Goal: Task Accomplishment & Management: Complete application form

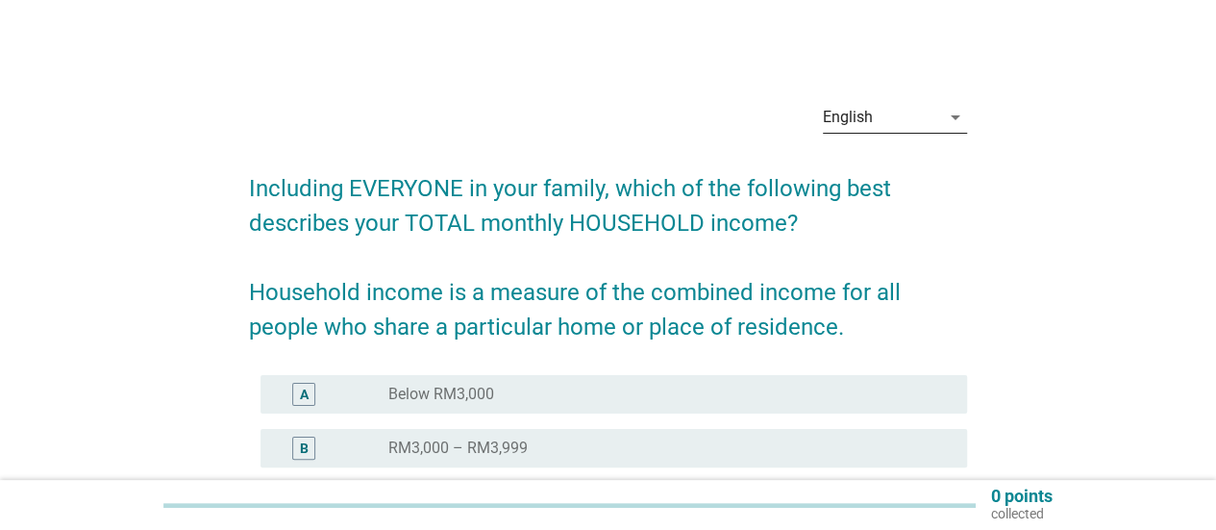
click at [911, 114] on div "English" at bounding box center [881, 117] width 117 height 31
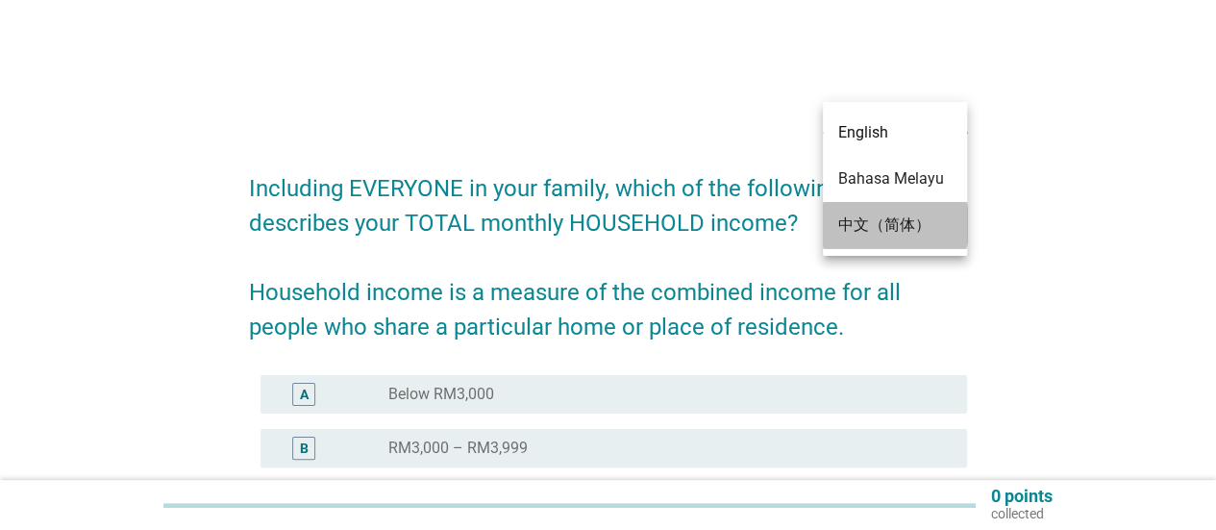
click at [896, 228] on div "中文（简体）" at bounding box center [895, 224] width 113 height 23
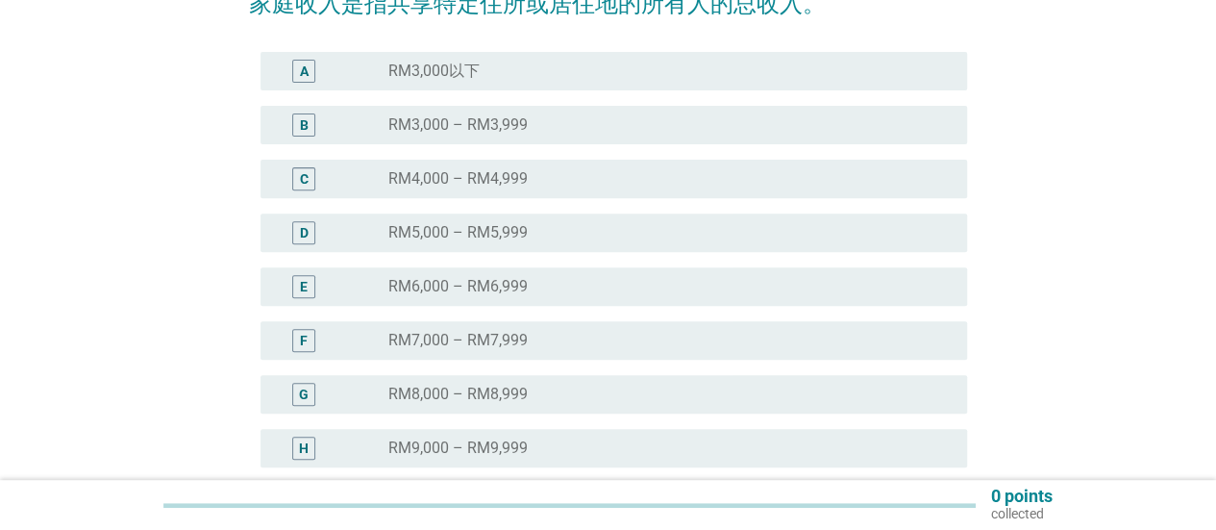
scroll to position [481, 0]
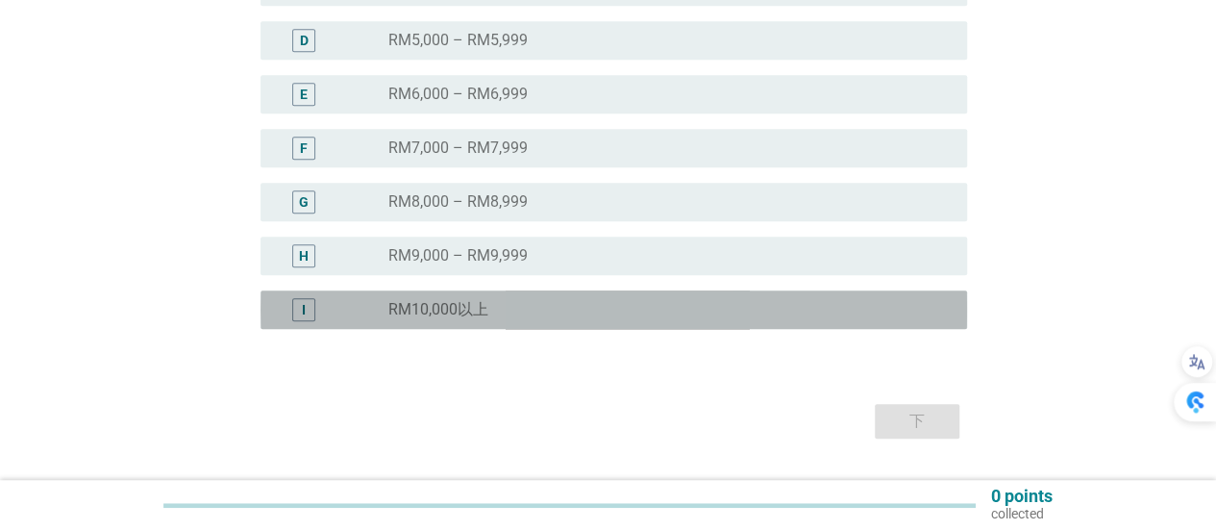
click at [551, 303] on div "radio_button_unchecked RM10,000以上" at bounding box center [663, 309] width 548 height 19
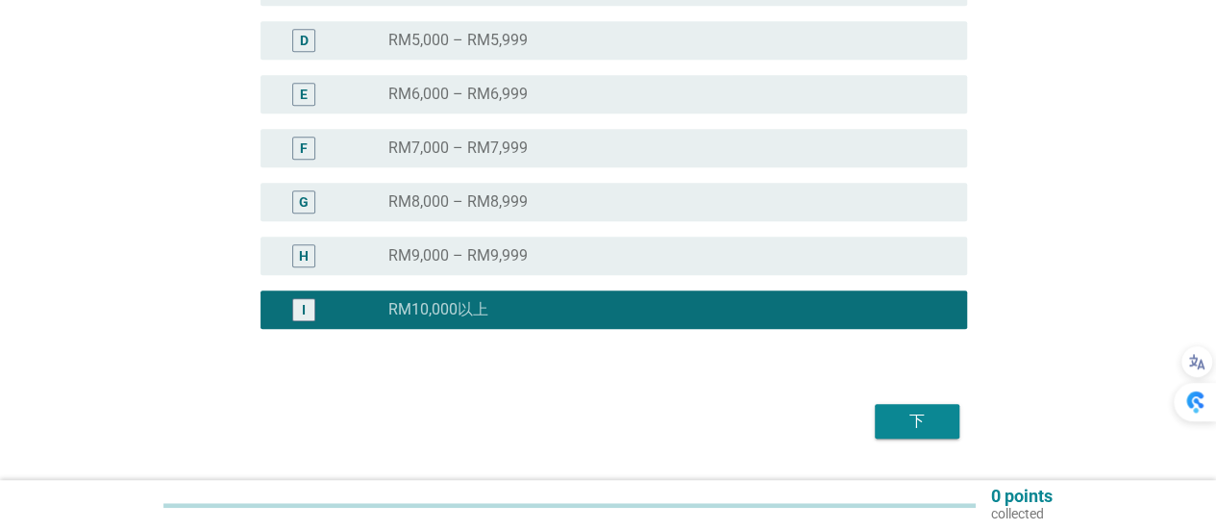
click at [936, 426] on div "下" at bounding box center [917, 421] width 54 height 23
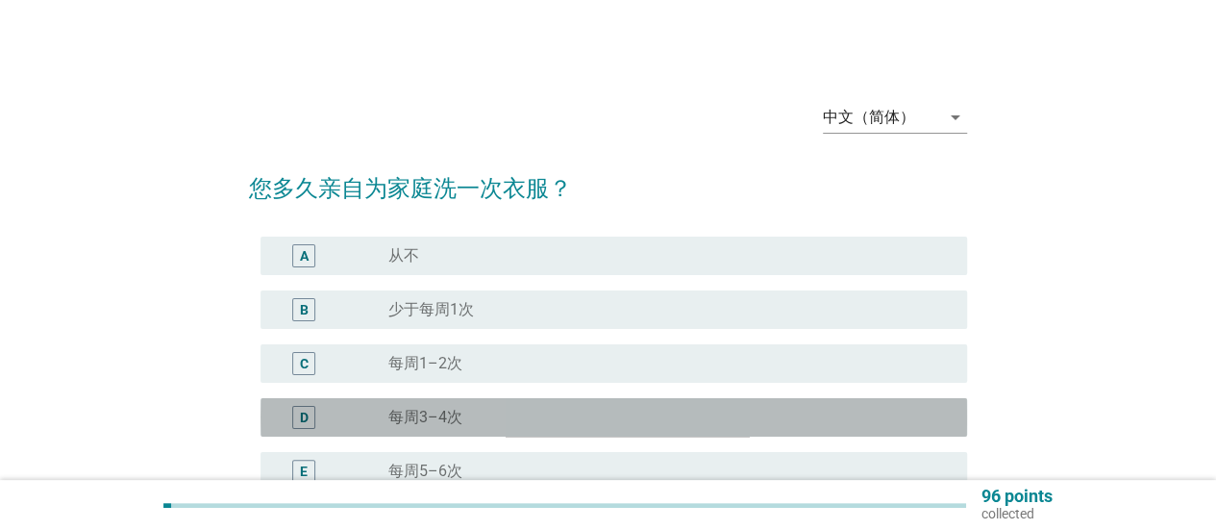
click at [481, 420] on div "radio_button_unchecked 每周3–4次" at bounding box center [663, 417] width 548 height 19
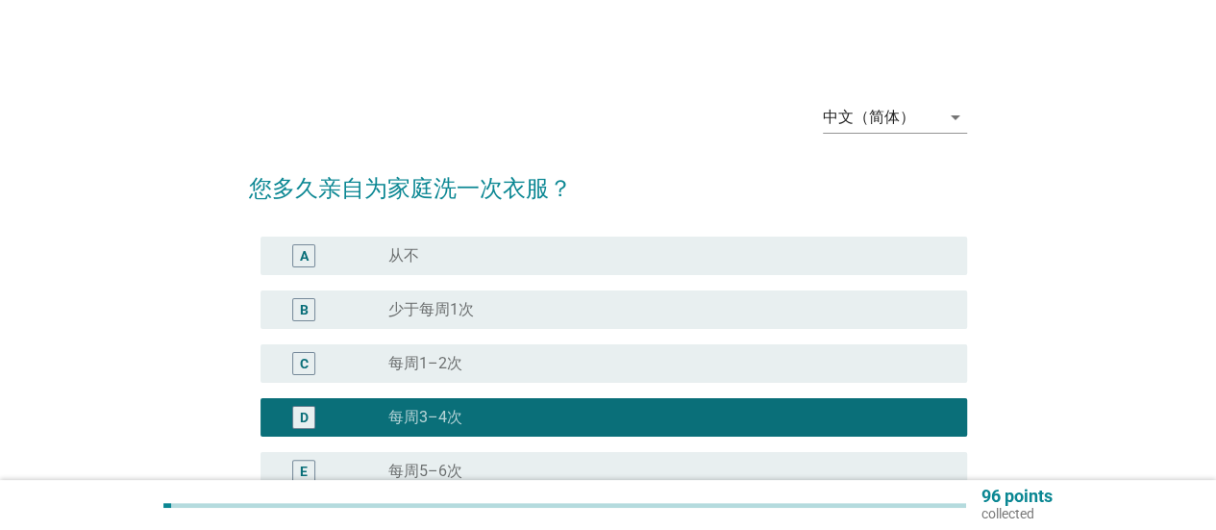
scroll to position [192, 0]
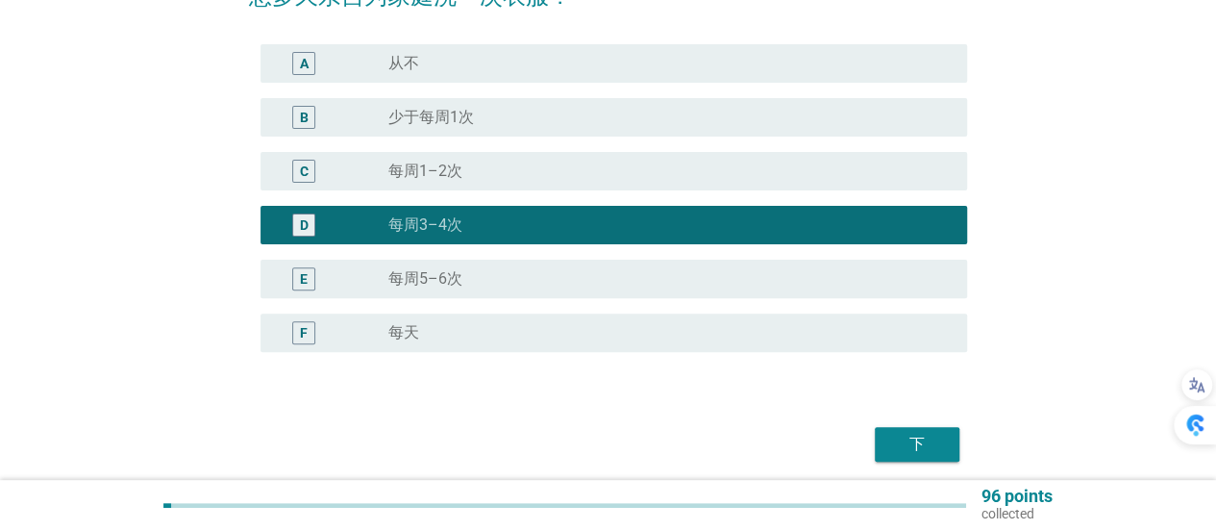
click at [915, 445] on div "下" at bounding box center [917, 444] width 54 height 23
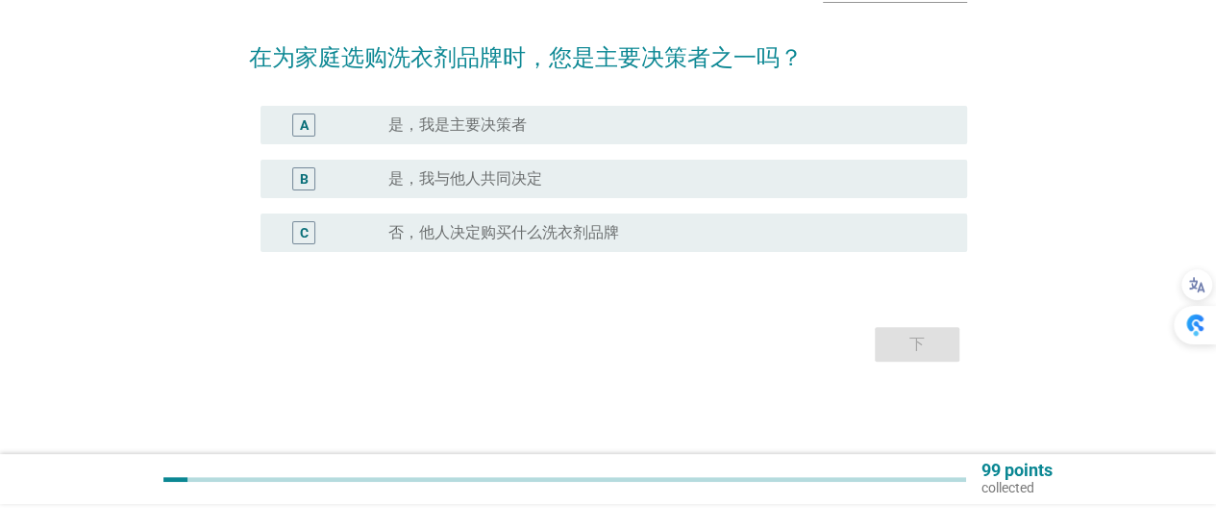
scroll to position [0, 0]
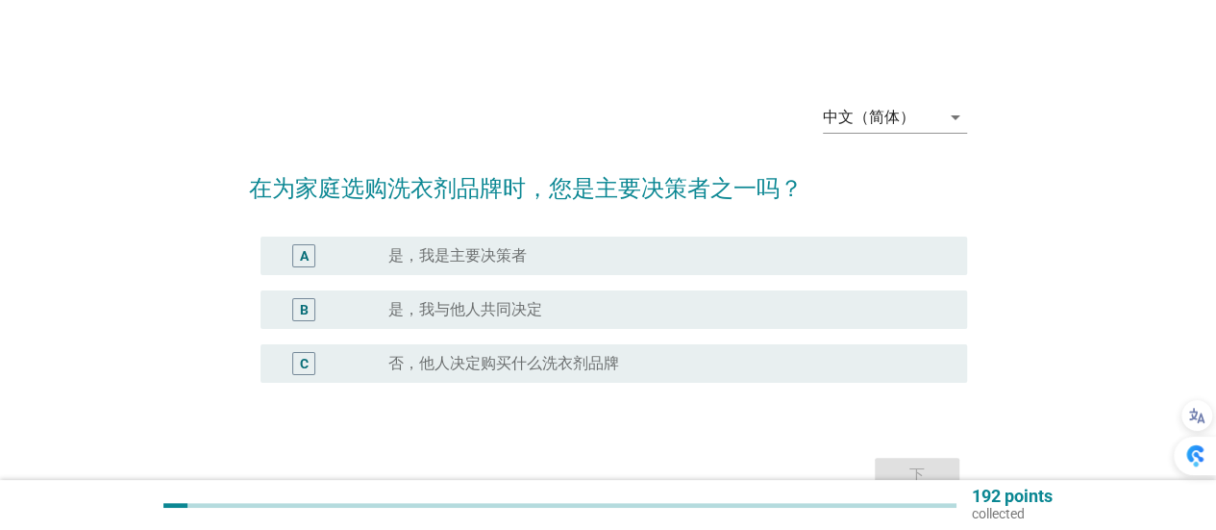
click at [601, 266] on div "radio_button_unchecked 是，我是主要决策者" at bounding box center [671, 255] width 564 height 23
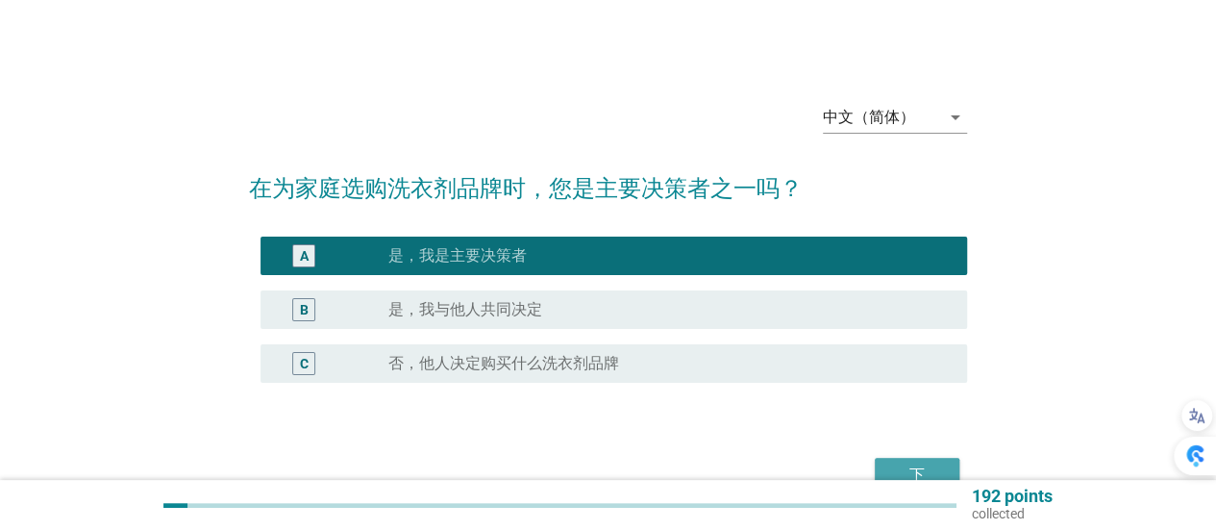
click at [947, 473] on button "下" at bounding box center [917, 475] width 85 height 35
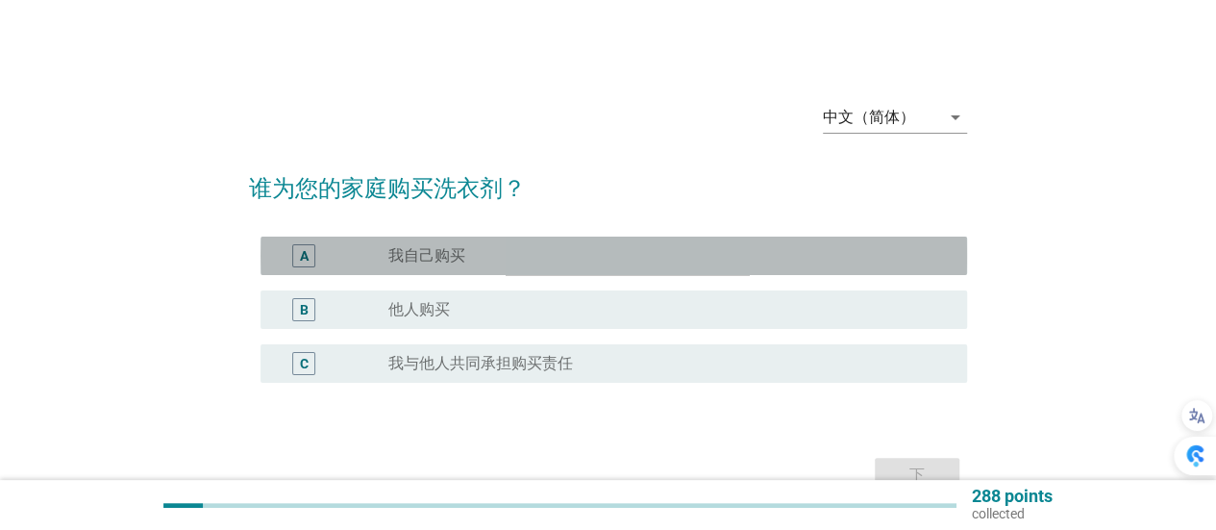
click at [531, 251] on div "radio_button_unchecked 我自己购买" at bounding box center [663, 255] width 548 height 19
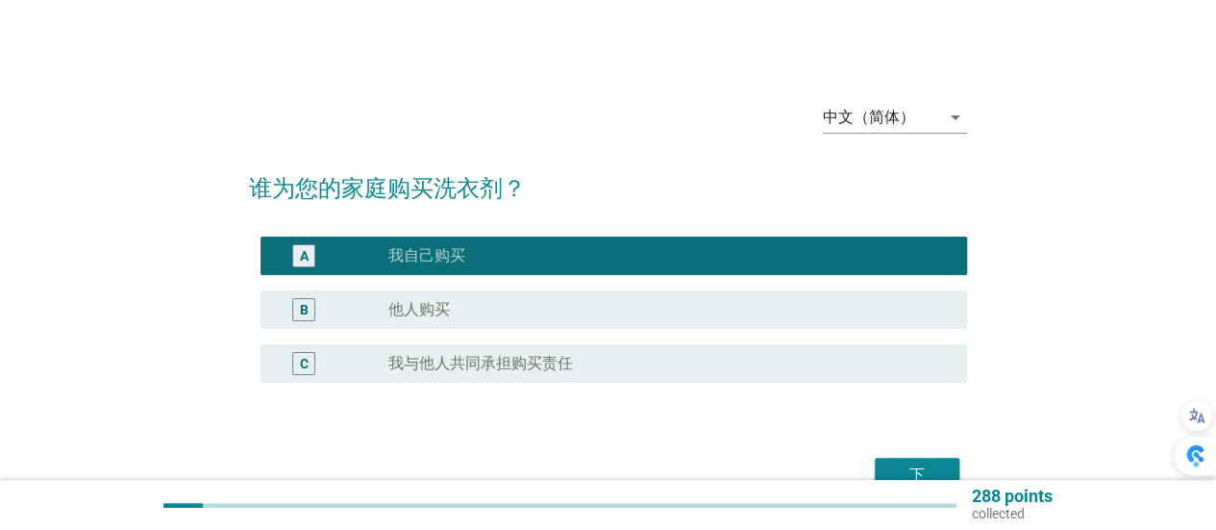
click at [933, 466] on div "下" at bounding box center [917, 475] width 54 height 23
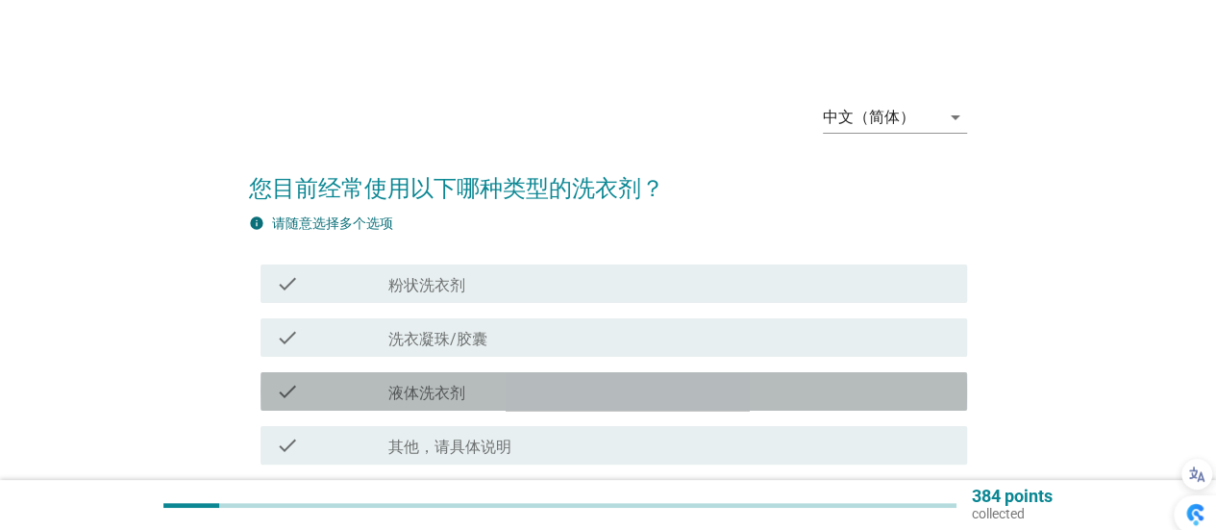
drag, startPoint x: 533, startPoint y: 401, endPoint x: 535, endPoint y: 411, distance: 9.8
click at [535, 411] on div "check check_box_outline_blank 液体洗衣剂" at bounding box center [608, 391] width 718 height 54
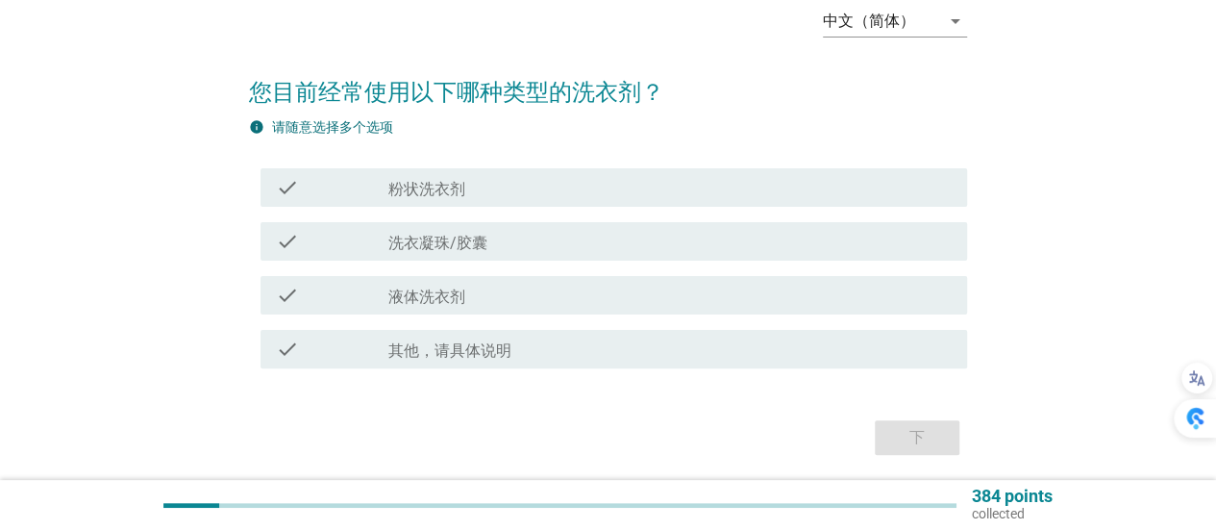
scroll to position [163, 0]
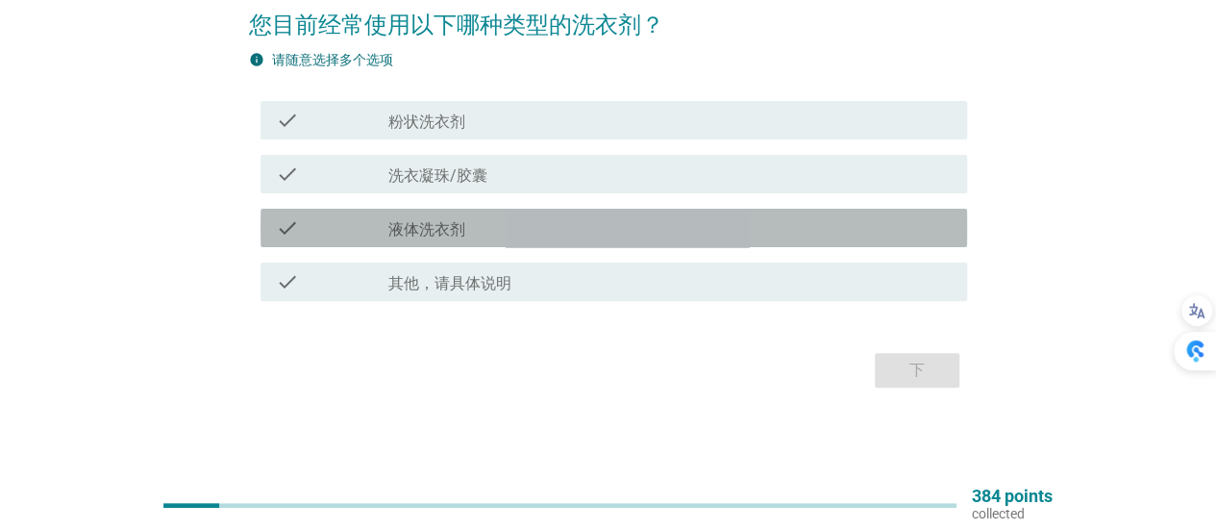
click at [539, 218] on div "check_box_outline_blank 液体洗衣剂" at bounding box center [671, 227] width 564 height 23
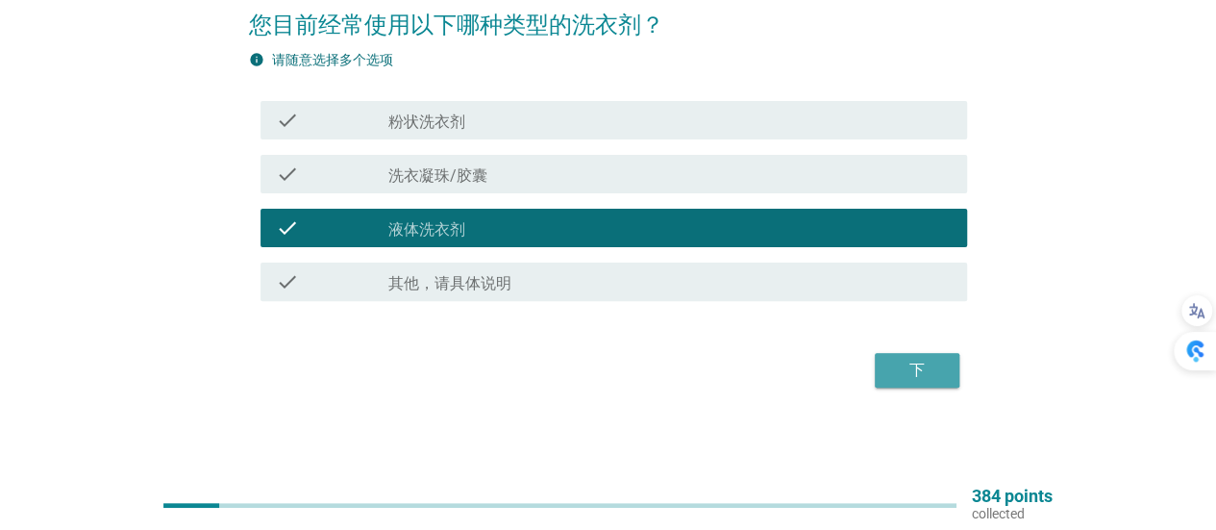
click at [919, 368] on div "下" at bounding box center [917, 370] width 54 height 23
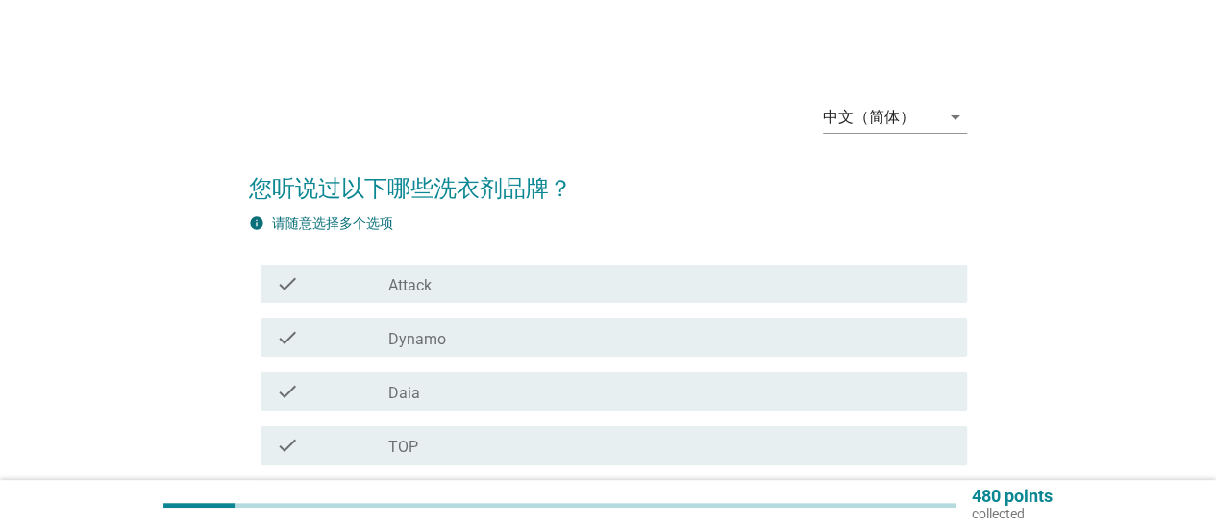
scroll to position [96, 0]
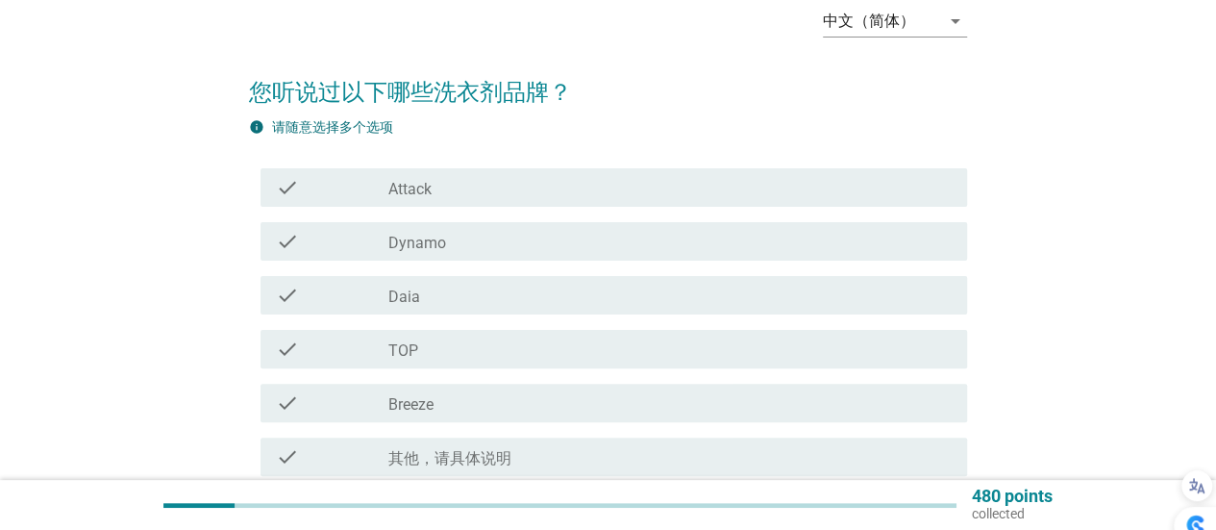
click at [419, 347] on div "check_box_outline_blank TOP" at bounding box center [671, 349] width 564 height 23
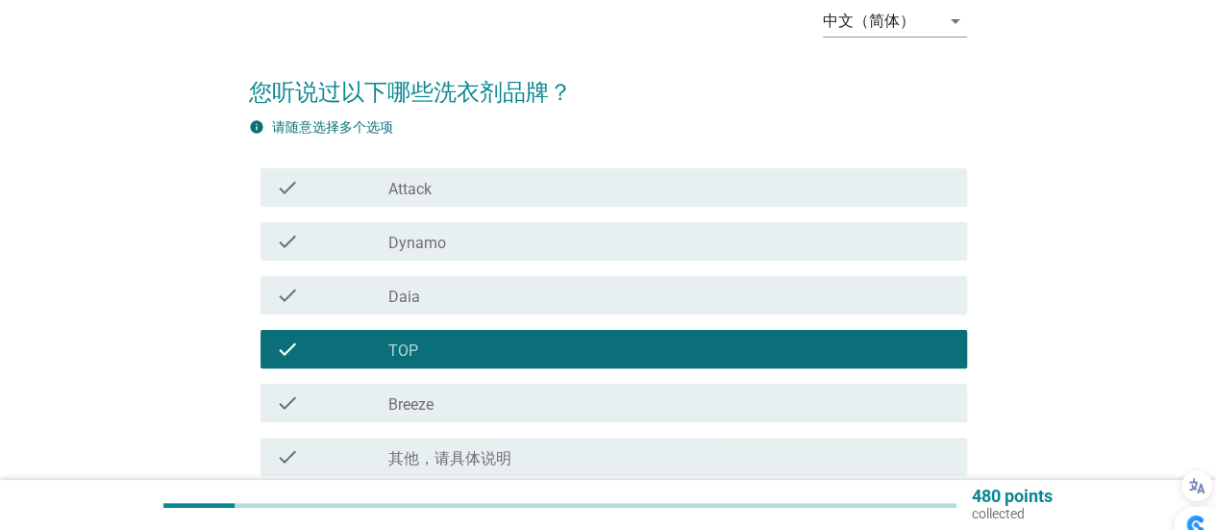
click at [465, 189] on div "check_box_outline_blank Attack" at bounding box center [671, 187] width 564 height 23
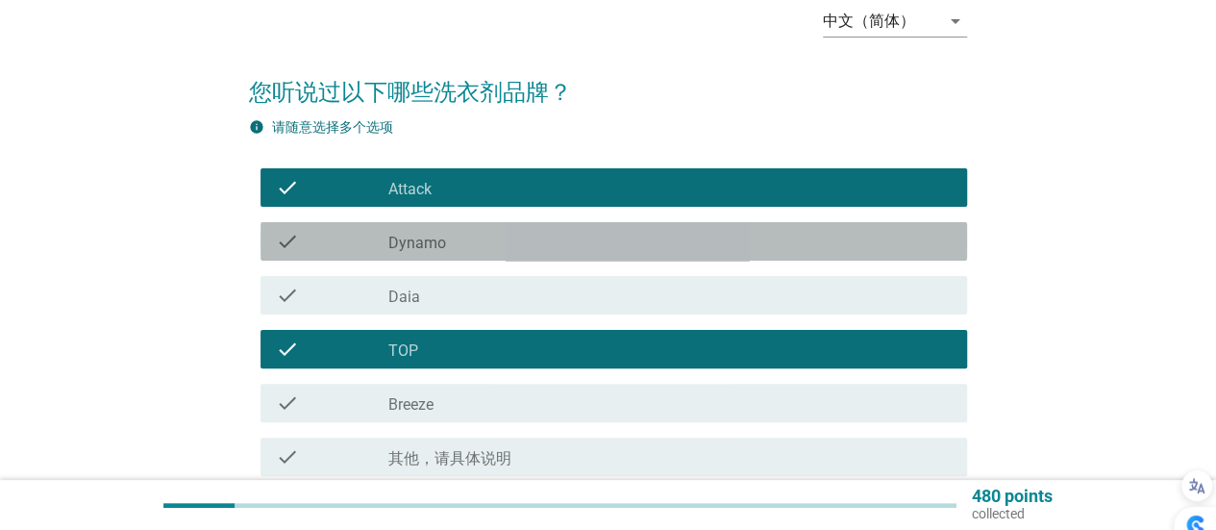
click at [458, 241] on div "check_box_outline_blank Dynamo" at bounding box center [671, 241] width 564 height 23
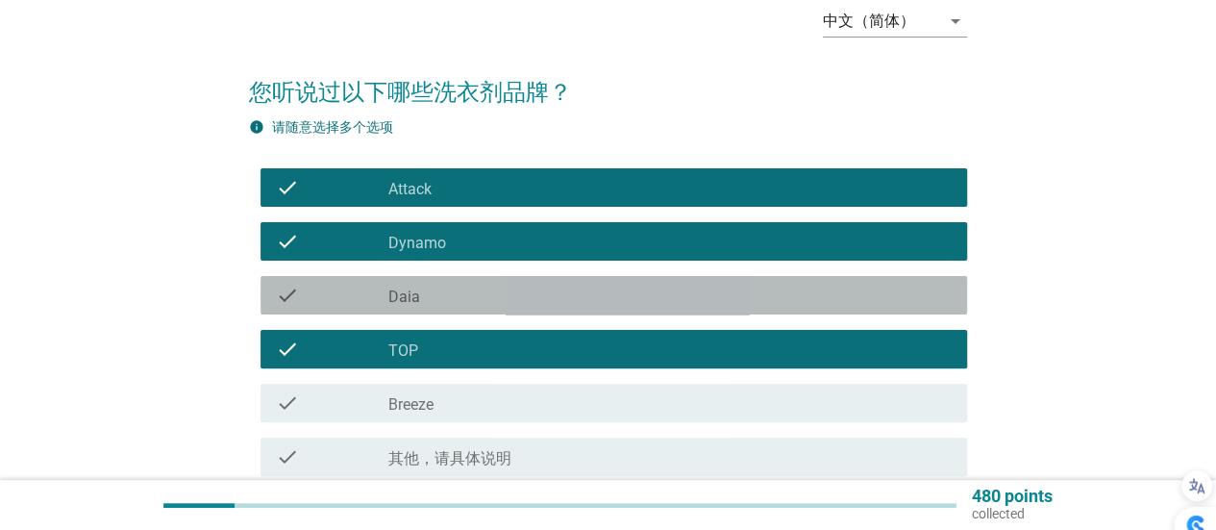
click at [456, 295] on div "check_box_outline_blank Daia" at bounding box center [671, 295] width 564 height 23
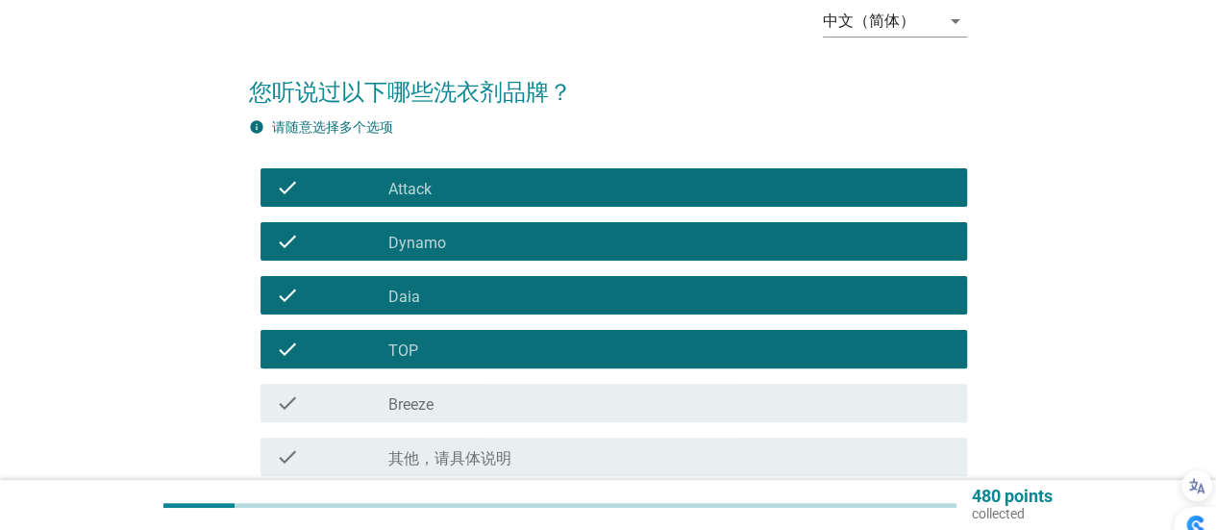
click at [446, 394] on div "check_box_outline_blank Breeze" at bounding box center [671, 402] width 564 height 23
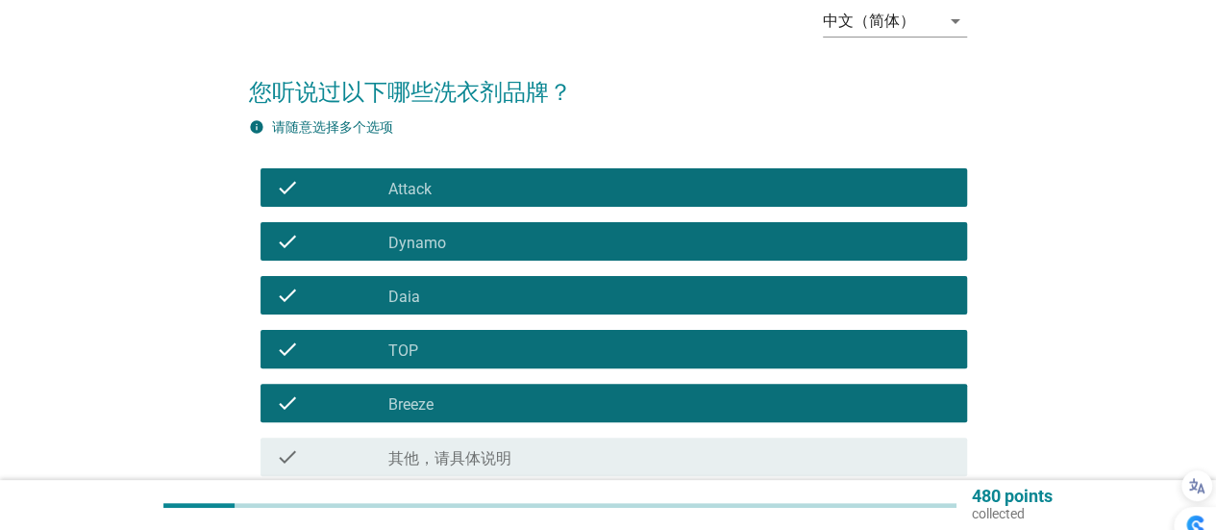
scroll to position [271, 0]
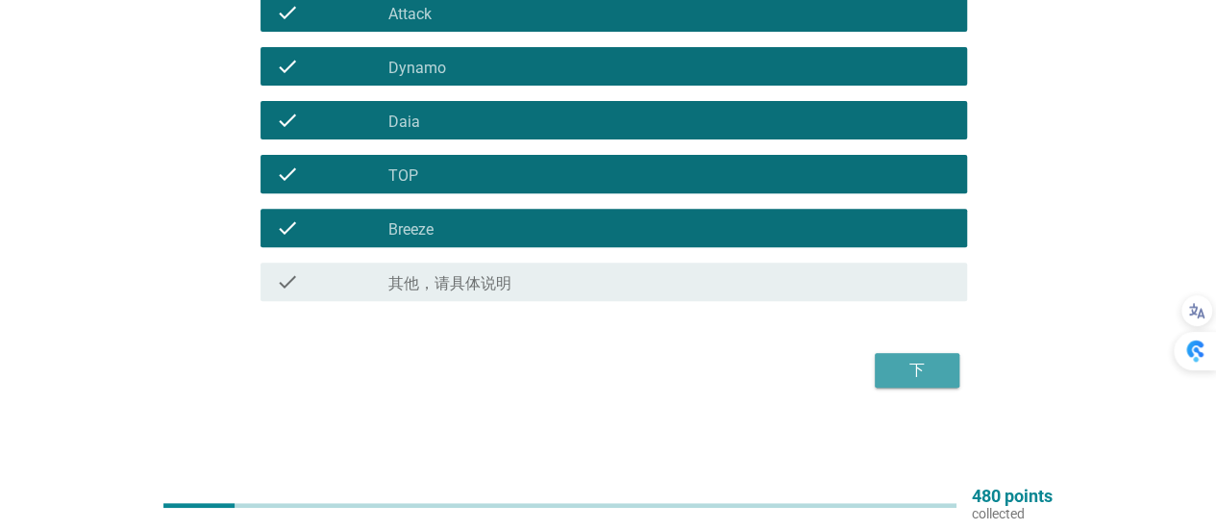
click at [881, 372] on button "下" at bounding box center [917, 370] width 85 height 35
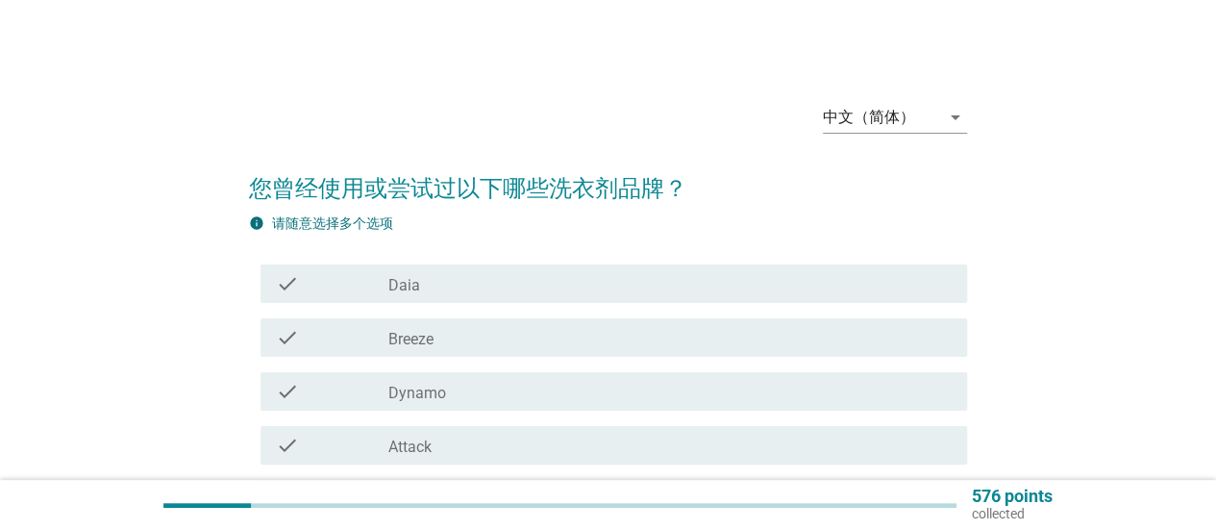
scroll to position [96, 0]
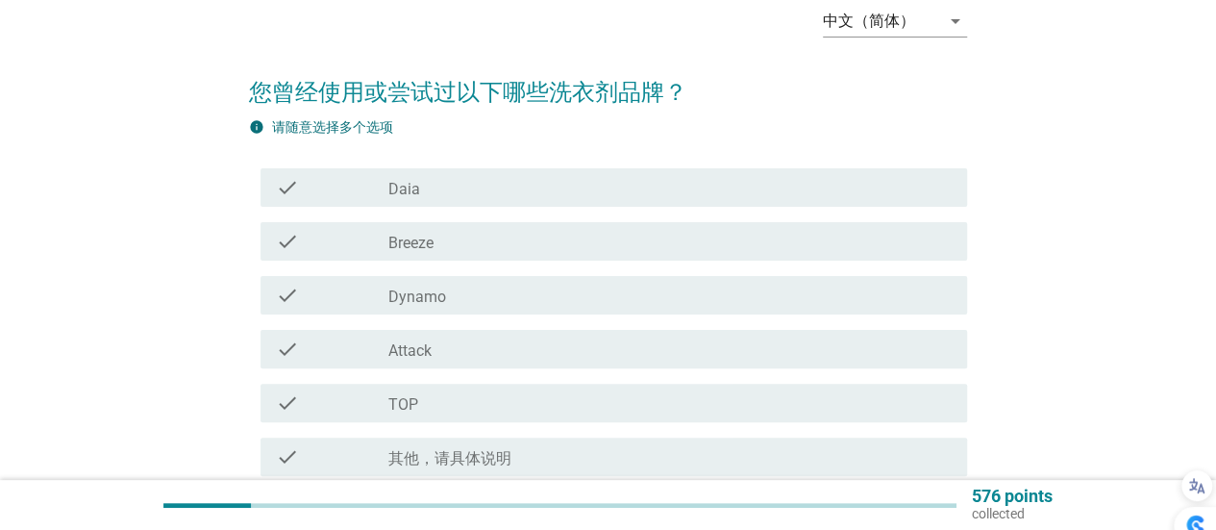
click at [400, 293] on label "Dynamo" at bounding box center [418, 297] width 58 height 19
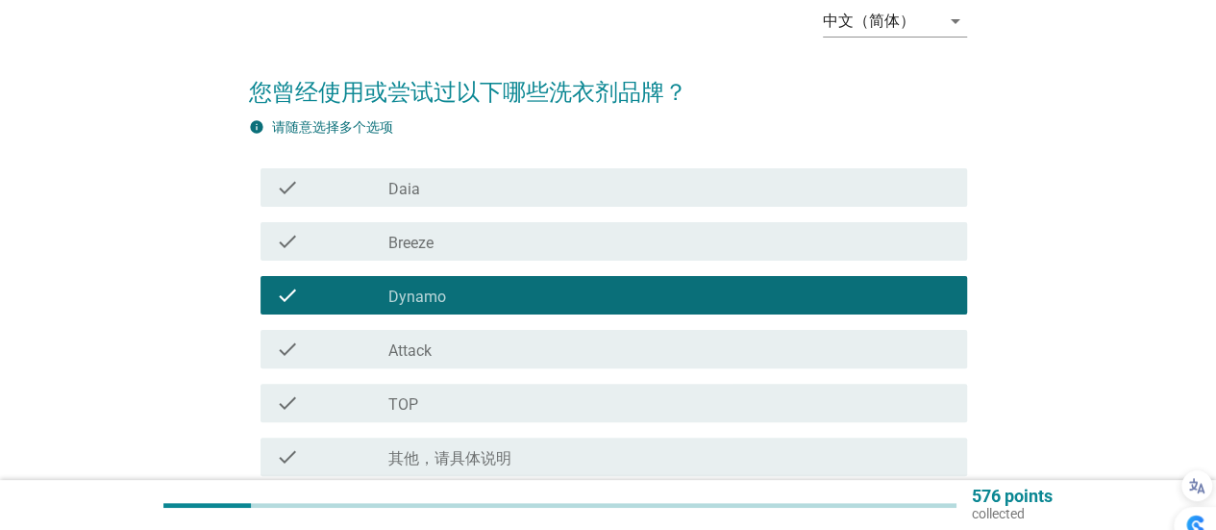
click at [430, 231] on div "check_box_outline_blank Breeze" at bounding box center [671, 241] width 564 height 23
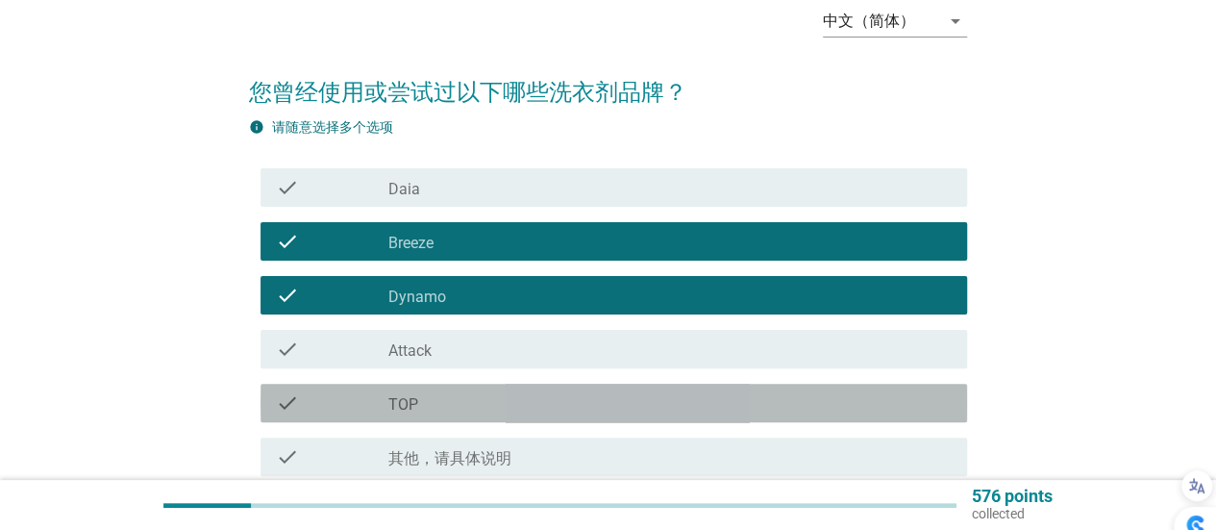
click at [471, 398] on div "check_box_outline_blank TOP" at bounding box center [671, 402] width 564 height 23
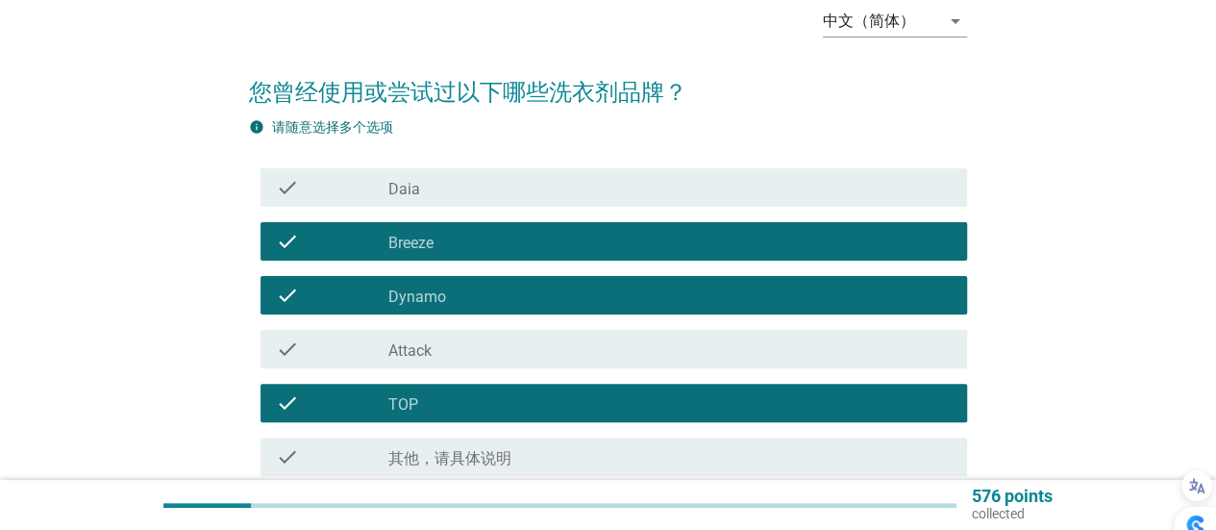
scroll to position [271, 0]
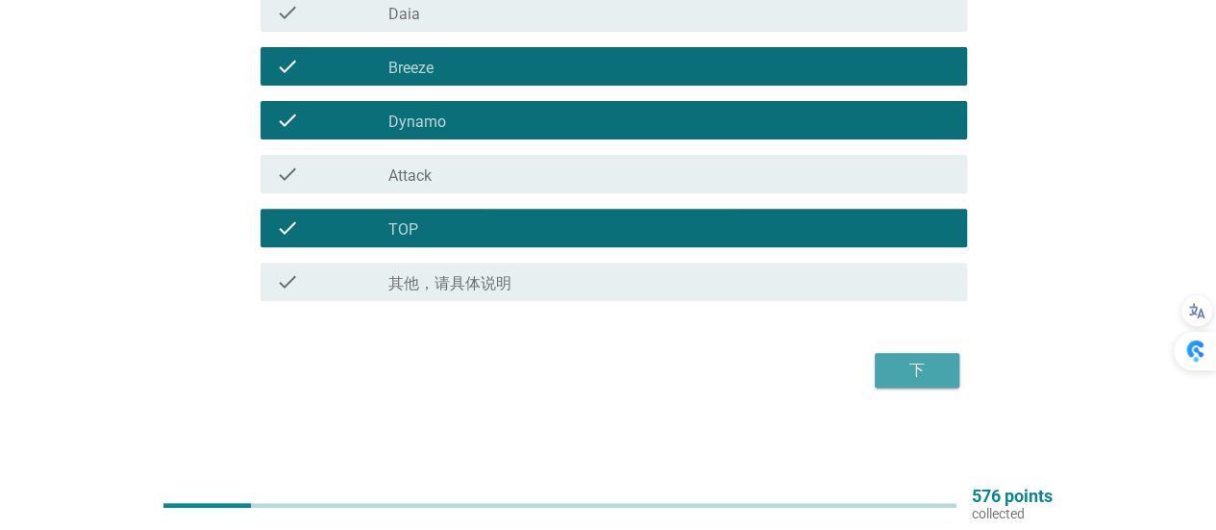
click at [913, 367] on div "下" at bounding box center [917, 370] width 54 height 23
